Goal: Task Accomplishment & Management: Use online tool/utility

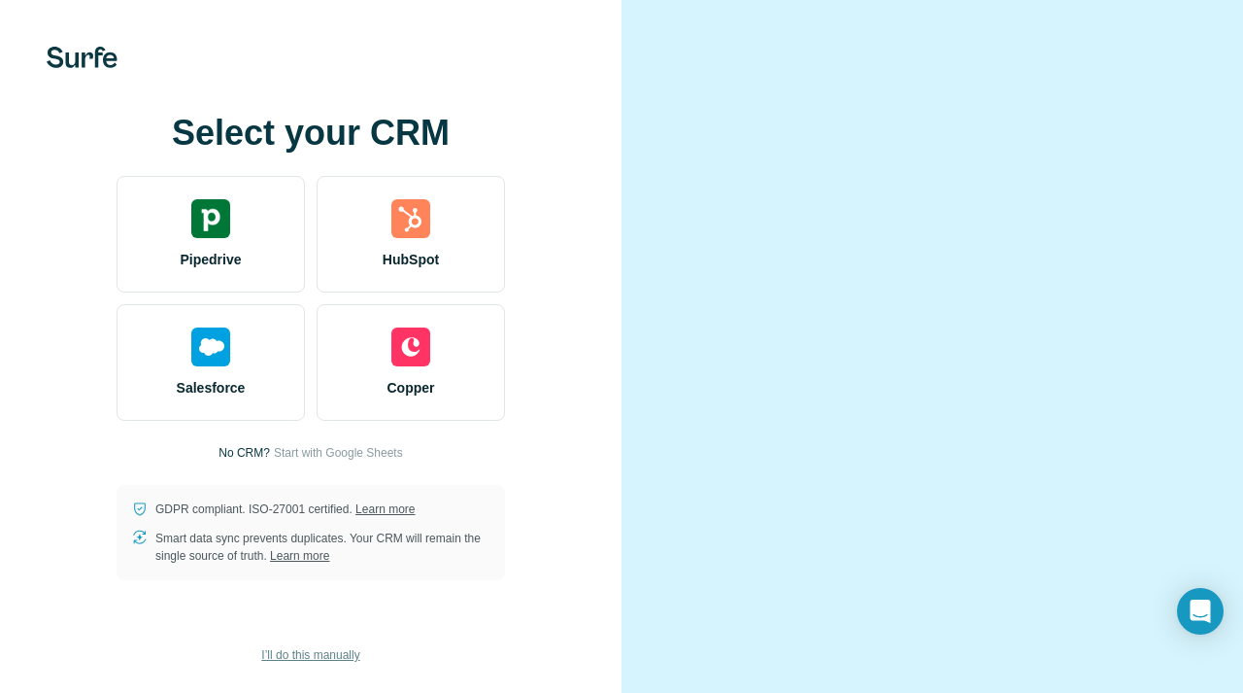
click at [316, 652] on span "I’ll do this manually" at bounding box center [310, 654] width 98 height 17
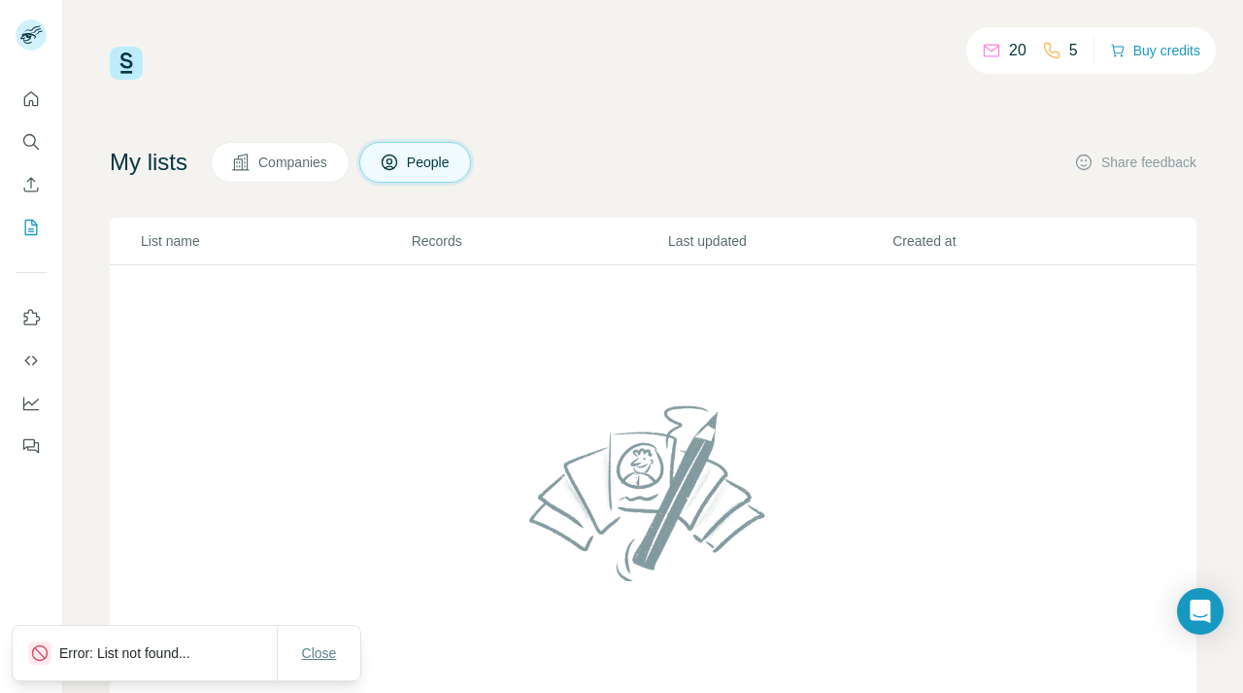
click at [312, 653] on span "Close" at bounding box center [319, 652] width 35 height 19
